Goal: Information Seeking & Learning: Learn about a topic

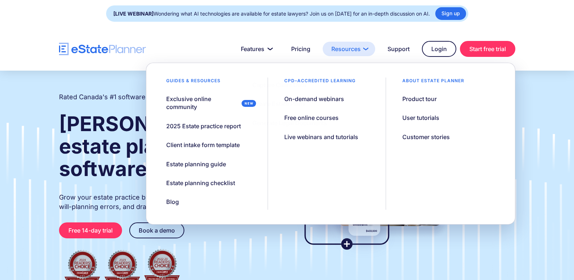
click at [350, 50] on link "Resources" at bounding box center [349, 49] width 53 height 14
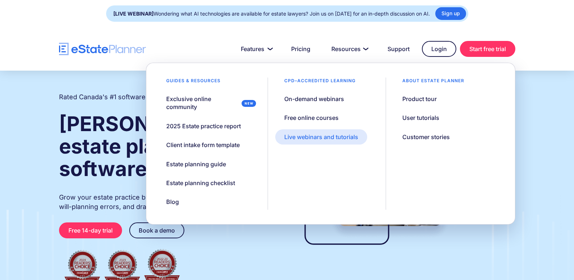
click at [318, 137] on div "Live webinars and tutorials" at bounding box center [321, 137] width 74 height 8
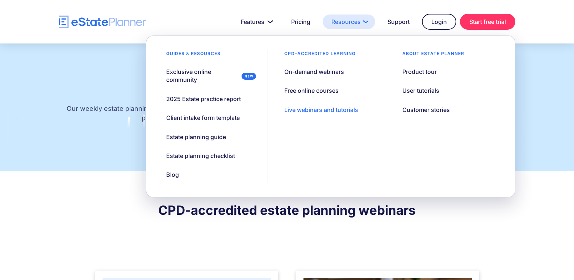
click at [353, 22] on link "Resources" at bounding box center [349, 21] width 53 height 14
click at [319, 111] on div "Live webinars and tutorials" at bounding box center [321, 110] width 74 height 8
click at [315, 111] on div "Live webinars and tutorials" at bounding box center [321, 110] width 74 height 8
click at [343, 22] on link "Resources" at bounding box center [349, 21] width 53 height 14
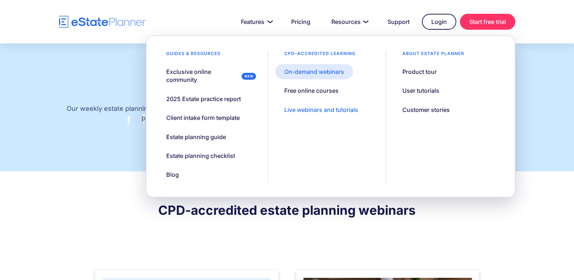
click at [325, 70] on div "On-demand webinars" at bounding box center [314, 72] width 60 height 8
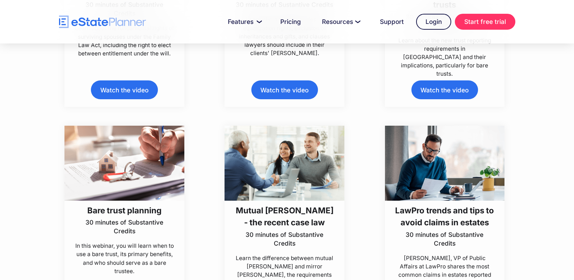
scroll to position [1811, 0]
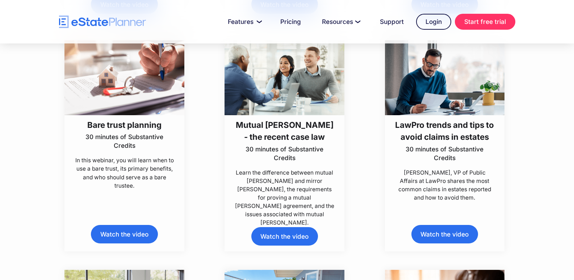
click at [131, 233] on link "Watch the video" at bounding box center [124, 234] width 67 height 18
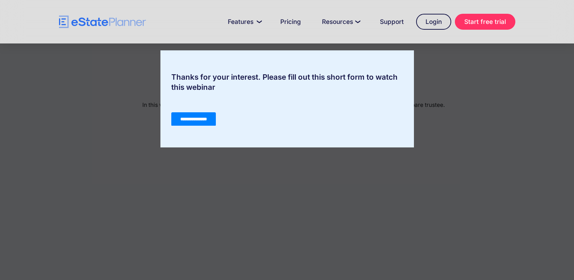
click at [190, 122] on input "**********" at bounding box center [193, 119] width 45 height 14
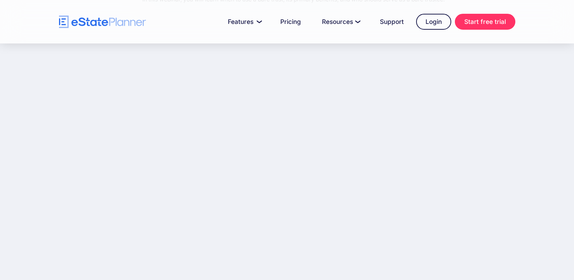
scroll to position [109, 0]
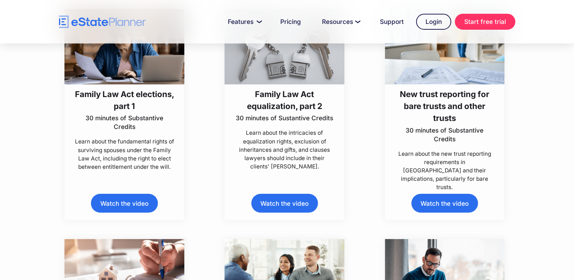
scroll to position [1588, 0]
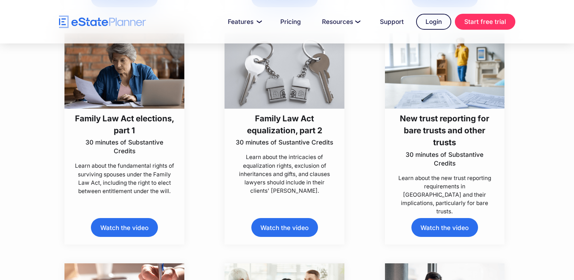
click at [454, 226] on link "Watch the video" at bounding box center [444, 227] width 67 height 18
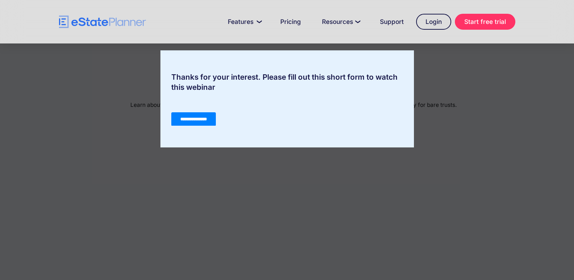
click at [187, 119] on input "**********" at bounding box center [193, 119] width 45 height 14
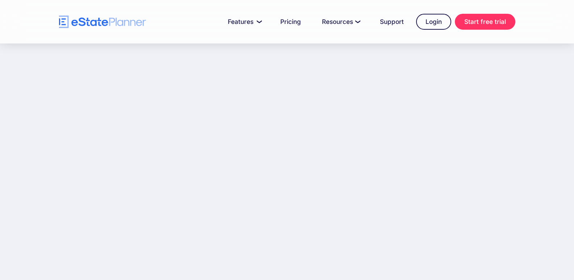
scroll to position [128, 0]
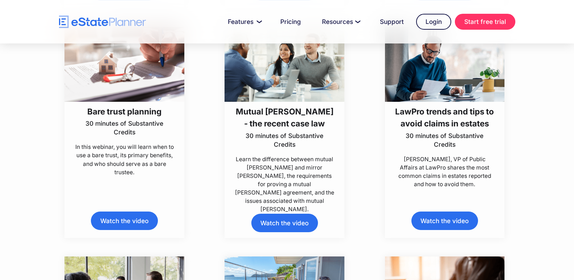
scroll to position [1872, 0]
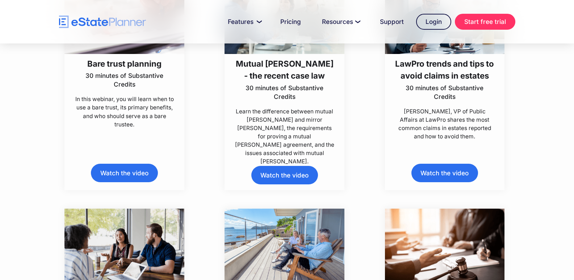
click at [110, 175] on link "Watch the video" at bounding box center [124, 173] width 67 height 18
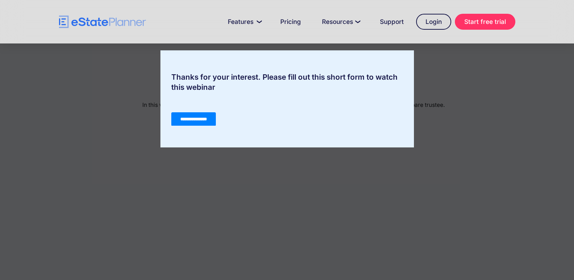
click at [187, 121] on input "**********" at bounding box center [193, 119] width 45 height 14
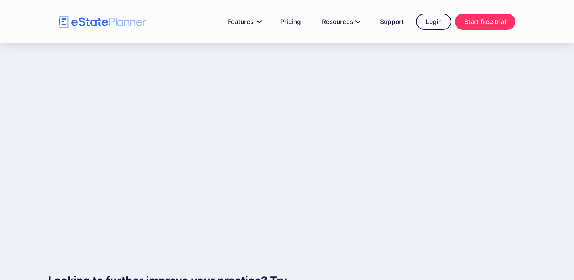
scroll to position [164, 0]
